Goal: Task Accomplishment & Management: Use online tool/utility

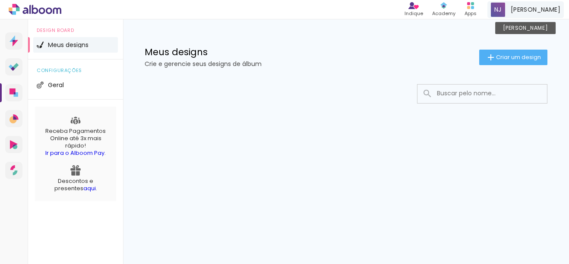
click at [513, 10] on span "[PERSON_NAME]" at bounding box center [536, 9] width 50 height 9
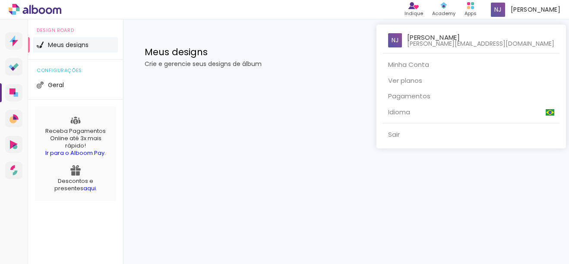
click at [194, 131] on div at bounding box center [284, 132] width 569 height 264
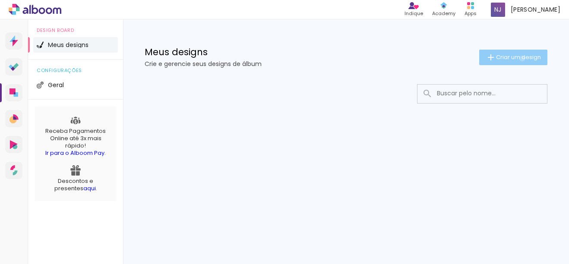
click at [521, 58] on span "Criar um design" at bounding box center [518, 57] width 45 height 6
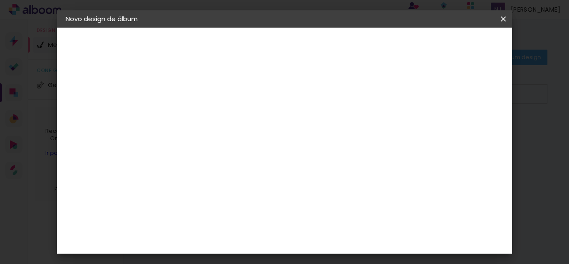
click at [207, 115] on input at bounding box center [207, 115] width 0 height 13
type input "Férias 2025"
type paper-input "Férias 2025"
click at [0, 0] on slot "Avançar" at bounding box center [0, 0] width 0 height 0
click at [368, 43] on div "Voltar Avançar" at bounding box center [325, 45] width 86 height 15
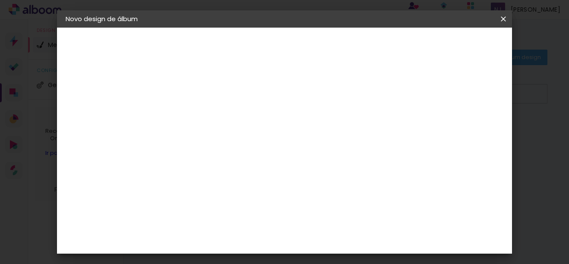
click at [302, 131] on span at bounding box center [301, 131] width 2 height 7
click at [0, 0] on slot "Avançar" at bounding box center [0, 0] width 0 height 0
click at [384, 238] on div "cm" at bounding box center [337, 226] width 233 height 30
click at [500, 19] on iron-icon at bounding box center [503, 19] width 10 height 9
